Goal: Transaction & Acquisition: Purchase product/service

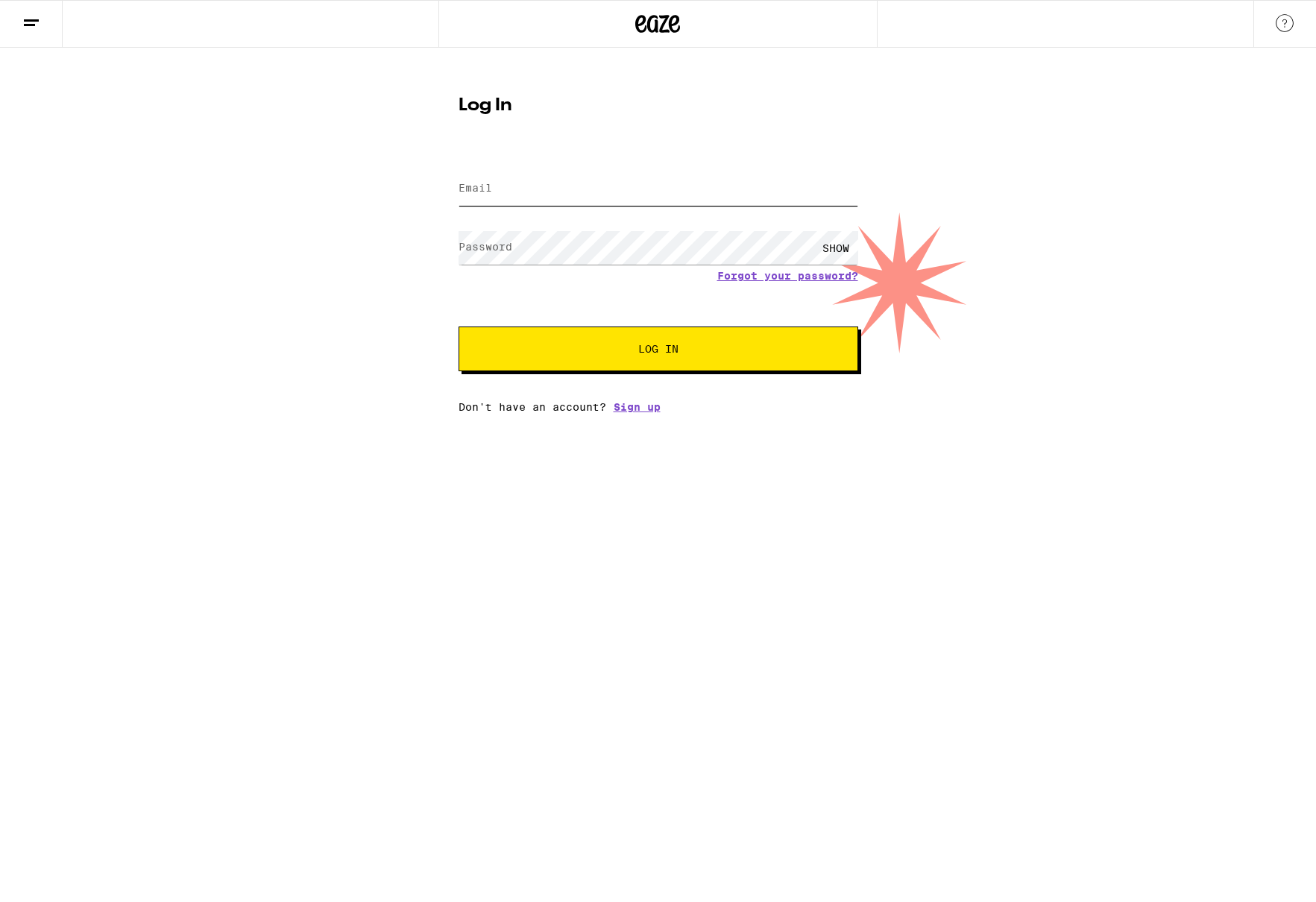
type input "[EMAIL_ADDRESS][DOMAIN_NAME]"
click at [595, 334] on button "Log In" at bounding box center [658, 349] width 400 height 45
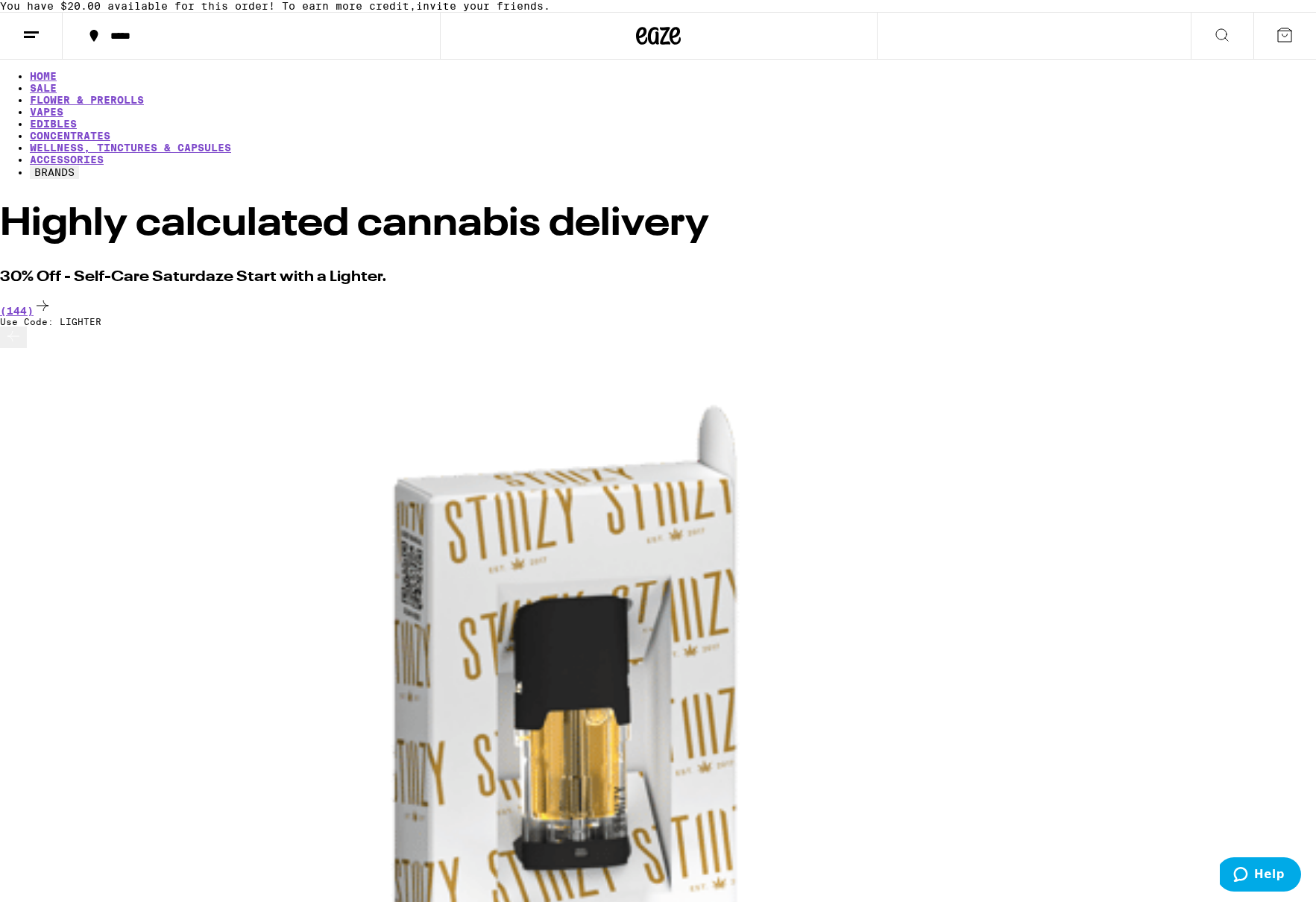
click at [1214, 44] on icon at bounding box center [1222, 35] width 18 height 18
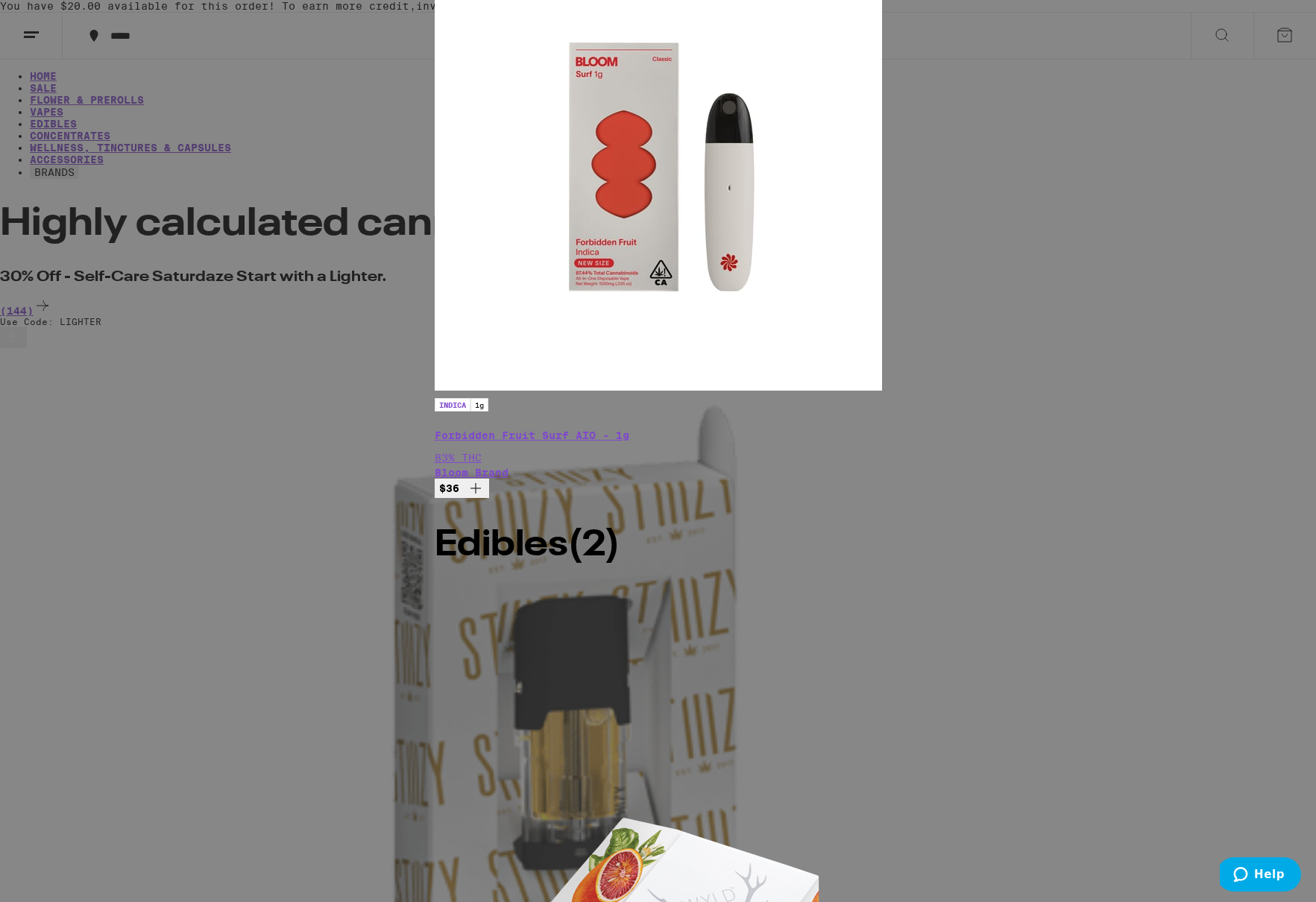
type input "bloom"
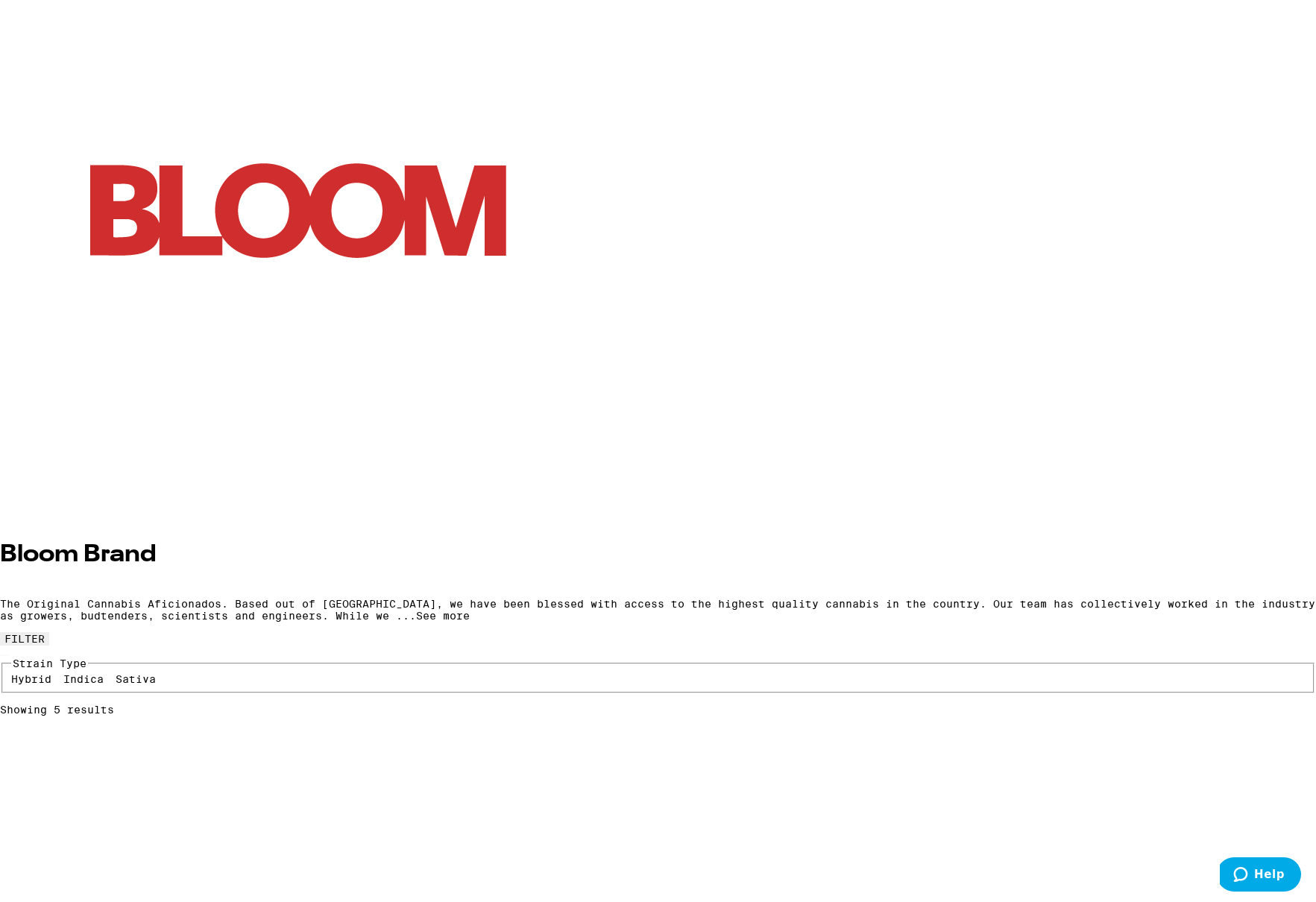
scroll to position [151, 0]
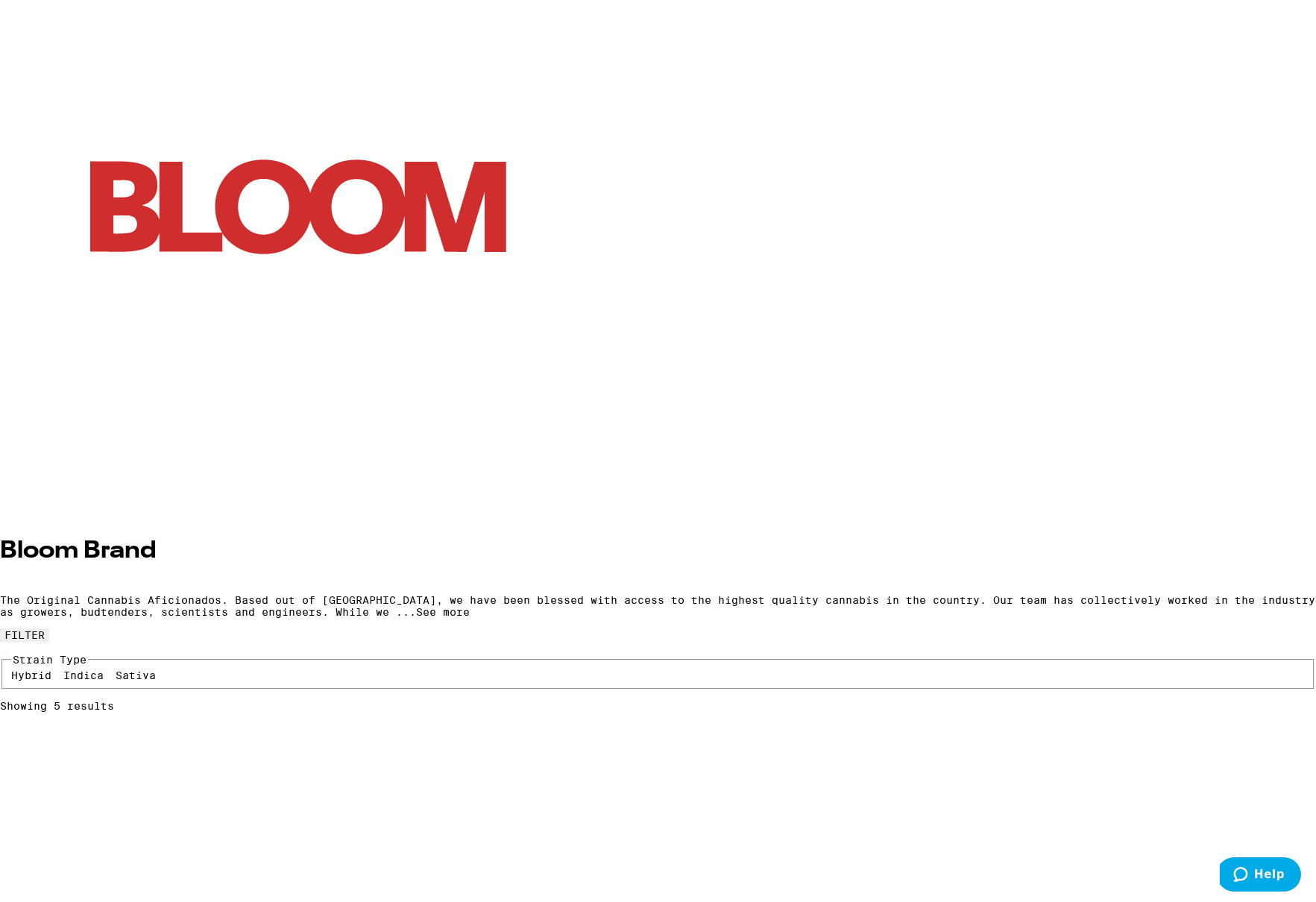
click at [156, 670] on label "Sativa" at bounding box center [135, 675] width 40 height 12
click at [119, 672] on input "Sativa" at bounding box center [118, 672] width 1 height 1
checkbox input "true"
